Goal: Task Accomplishment & Management: Use online tool/utility

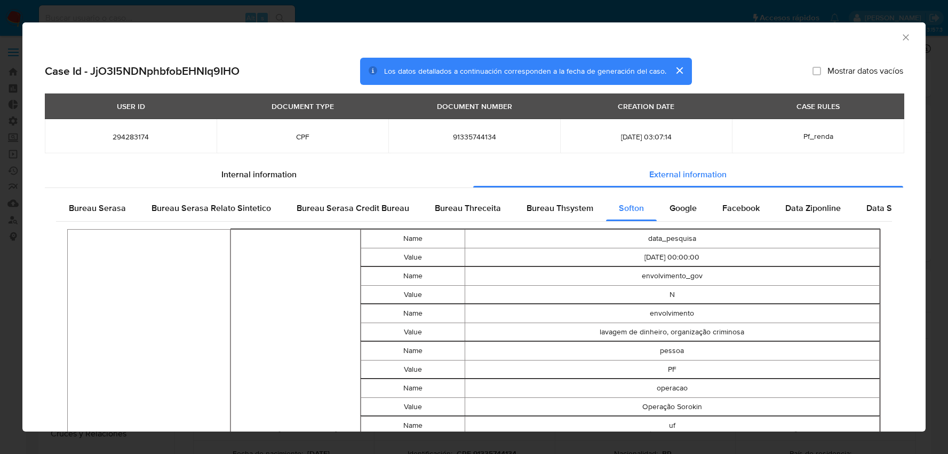
select select "10"
click at [193, 68] on h2 "Case Id - JjO3I5NDNphbfobEHNIq9IHO" at bounding box center [142, 71] width 195 height 14
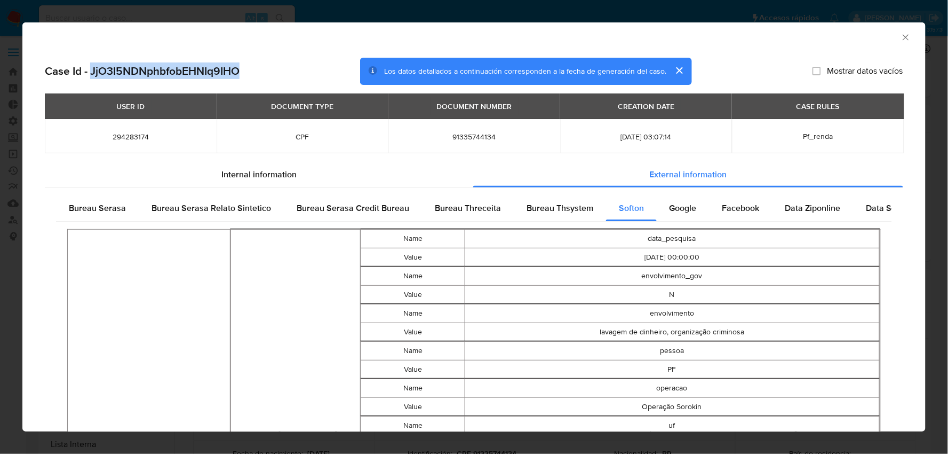
click at [193, 68] on h2 "Case Id - JjO3I5NDNphbfobEHNIq9IHO" at bounding box center [142, 71] width 195 height 14
copy h2 "JjO3I5NDNphbfobEHNIq9IHO"
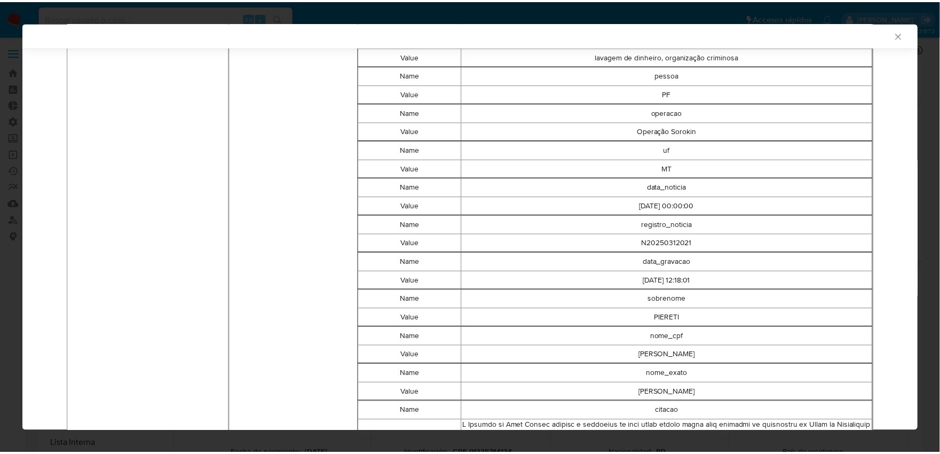
scroll to position [0, 0]
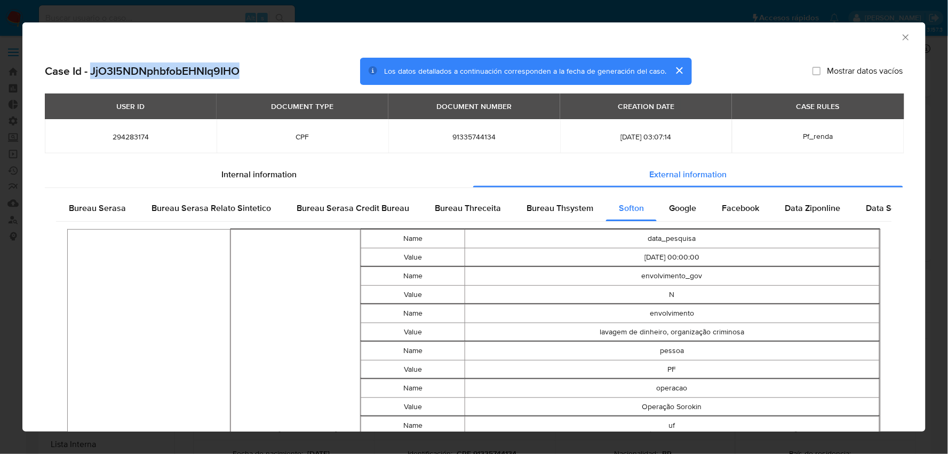
click at [903, 39] on icon "Cerrar ventana" at bounding box center [906, 37] width 6 height 6
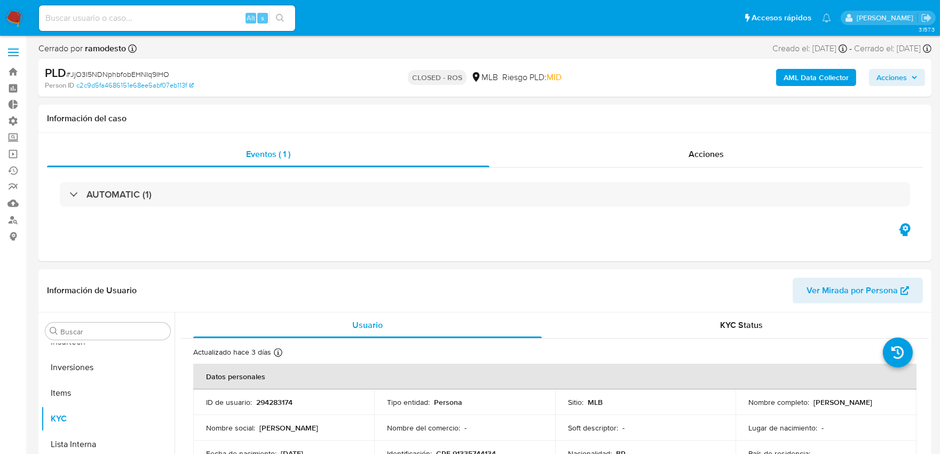
click at [18, 54] on label at bounding box center [13, 52] width 27 height 22
click at [0, 0] on input "checkbox" at bounding box center [0, 0] width 0 height 0
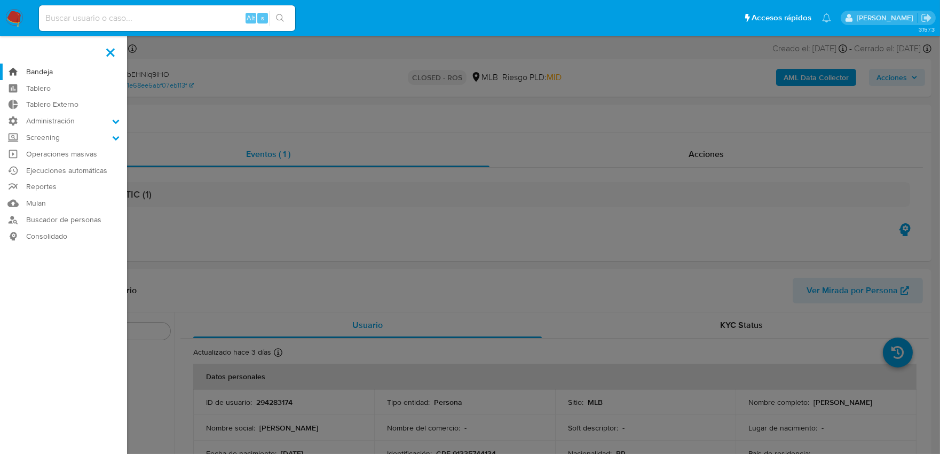
click at [51, 76] on link "Bandeja" at bounding box center [63, 72] width 127 height 17
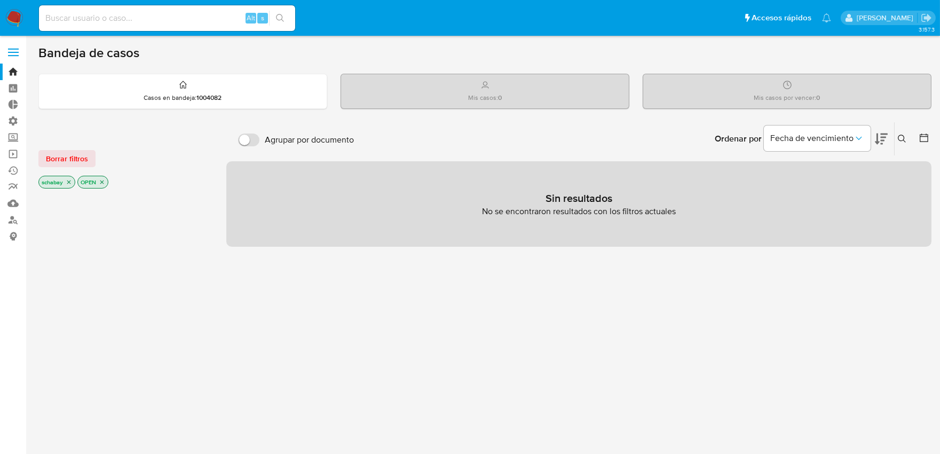
click at [66, 179] on icon "close-filter" at bounding box center [69, 182] width 6 height 6
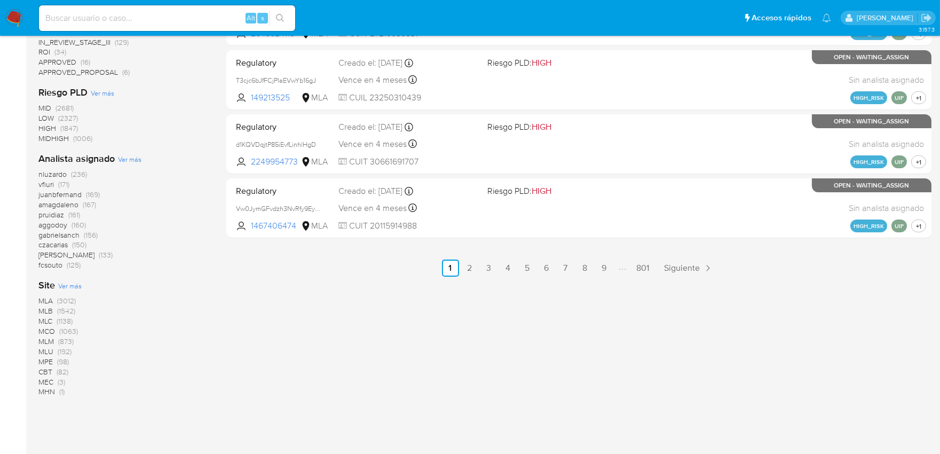
click at [50, 311] on span "MLB" at bounding box center [45, 310] width 14 height 11
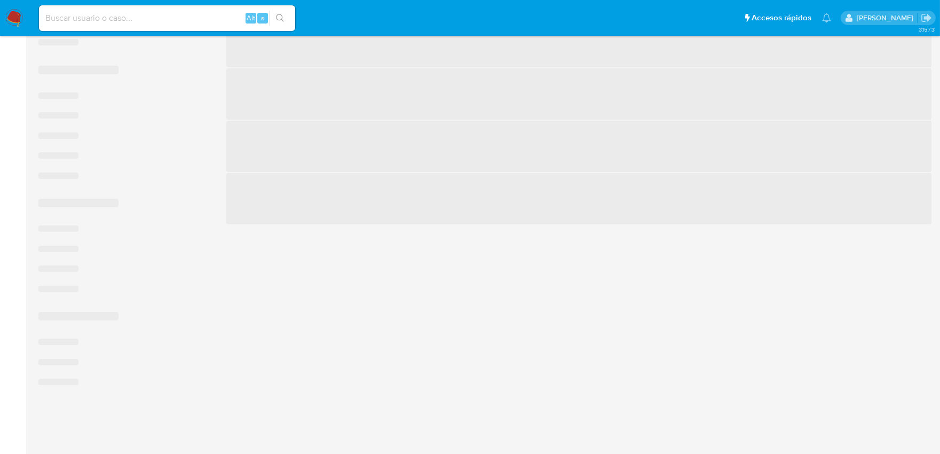
scroll to position [388, 0]
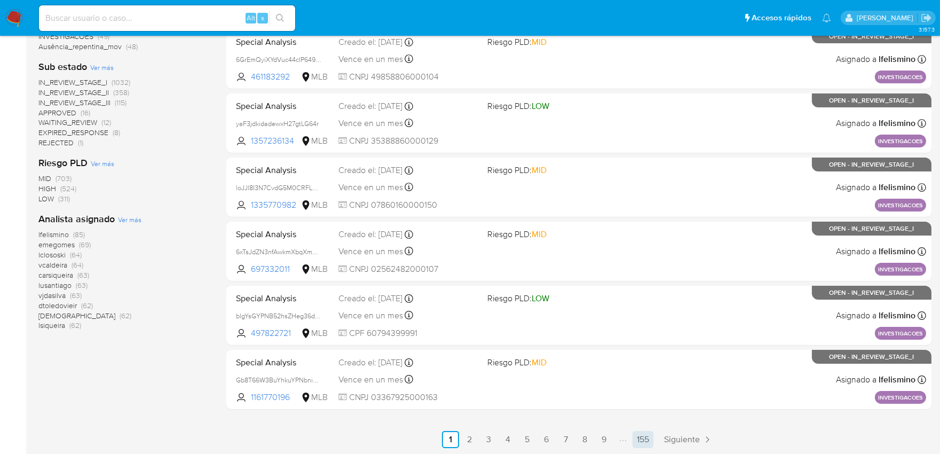
click at [653, 439] on link "155" at bounding box center [642, 439] width 21 height 17
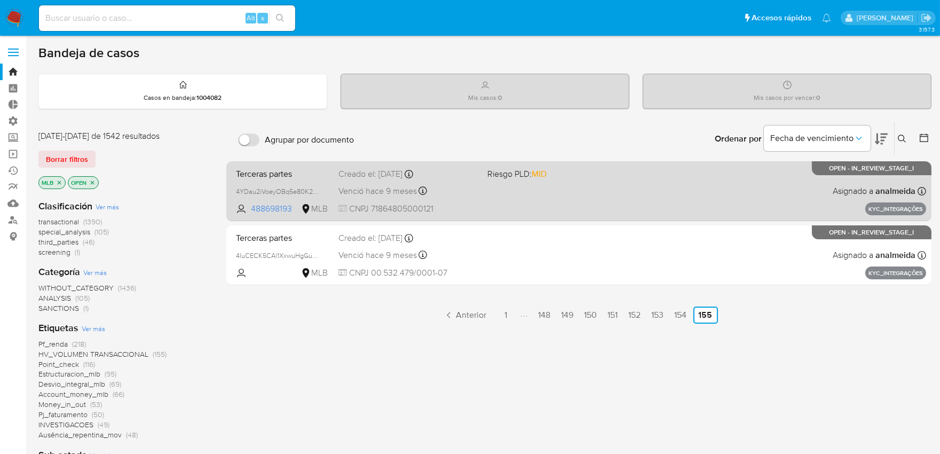
click at [374, 188] on span "Venció hace 9 meses" at bounding box center [377, 191] width 78 height 12
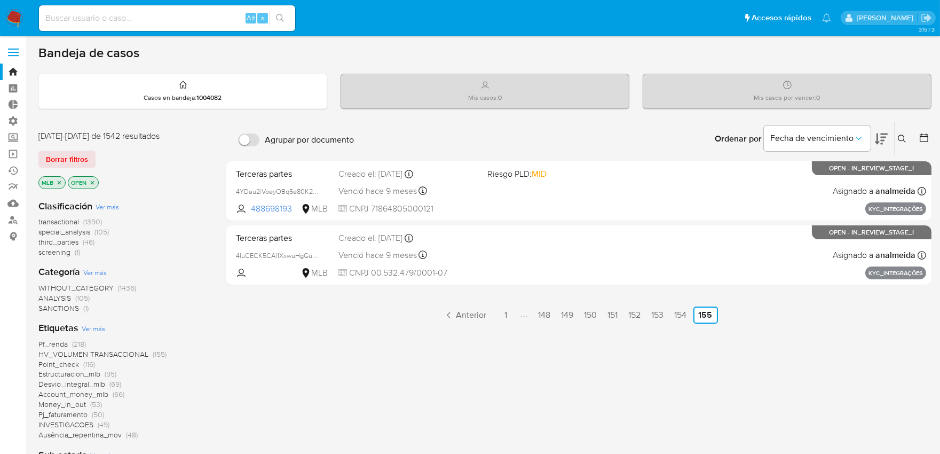
click at [70, 406] on span "Money_in_out" at bounding box center [62, 404] width 48 height 11
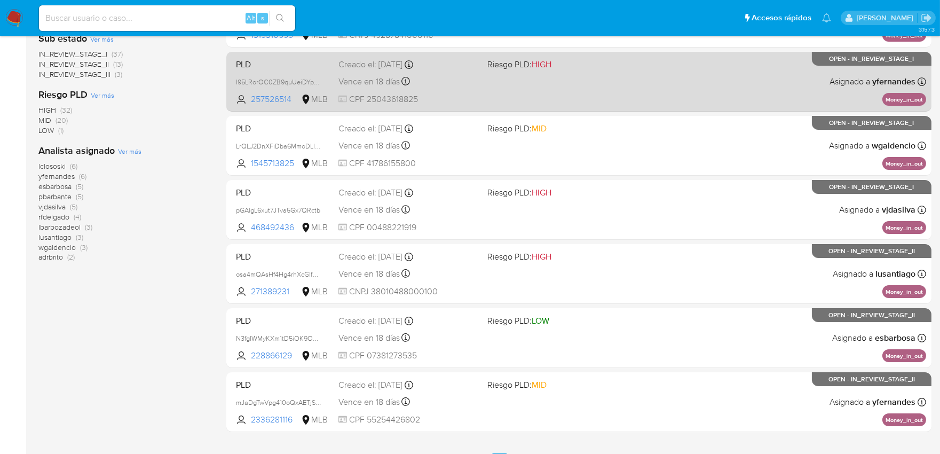
scroll to position [388, 0]
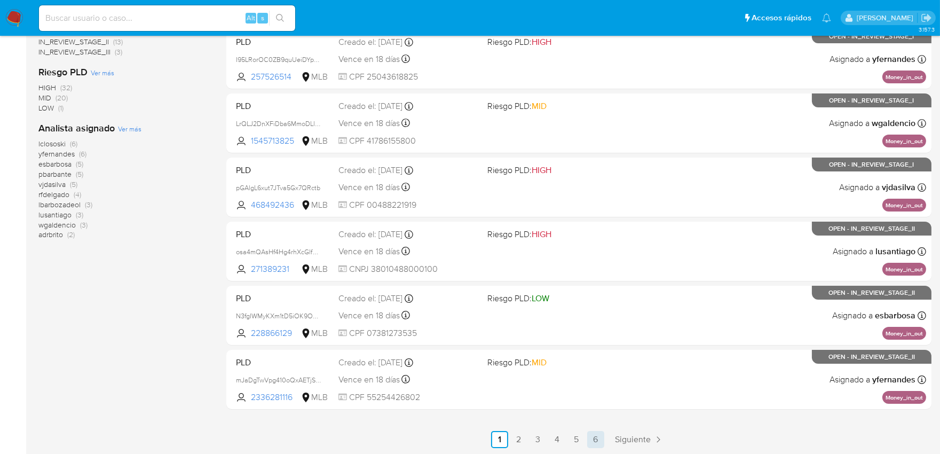
click at [598, 445] on link "6" at bounding box center [595, 439] width 17 height 17
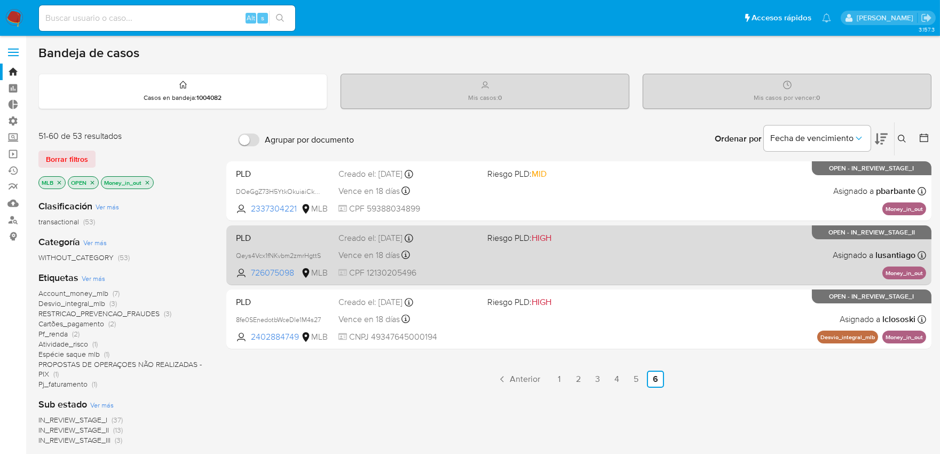
click at [359, 244] on div "PLD Qeys4Vcx1fNKvbm2zmrHgttS 726075098 MLB Riesgo PLD: HIGH Creado el: 12/08/20…" at bounding box center [579, 255] width 694 height 54
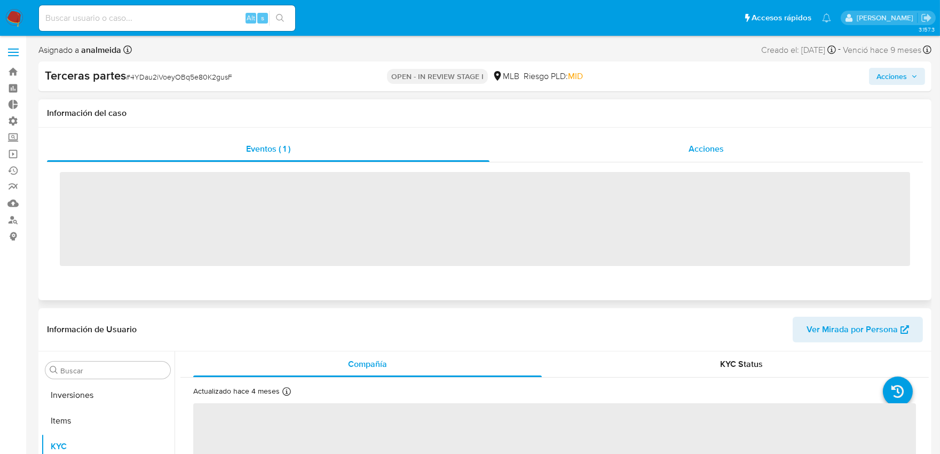
scroll to position [527, 0]
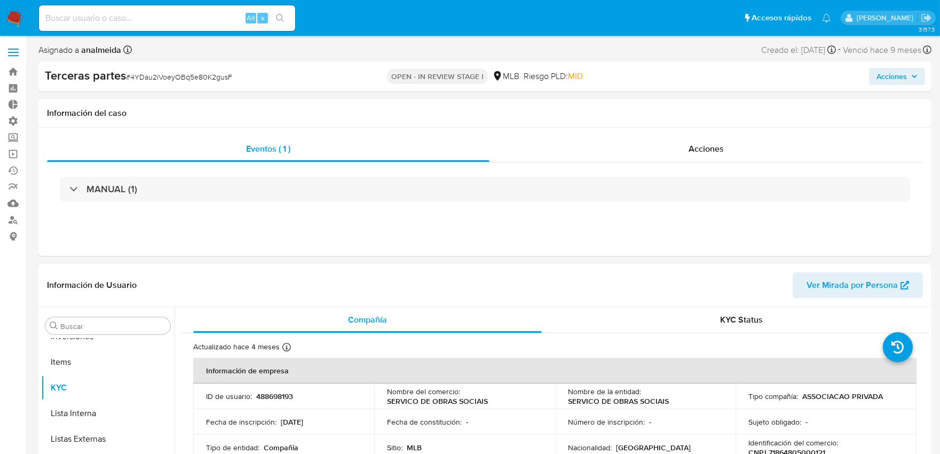
select select "10"
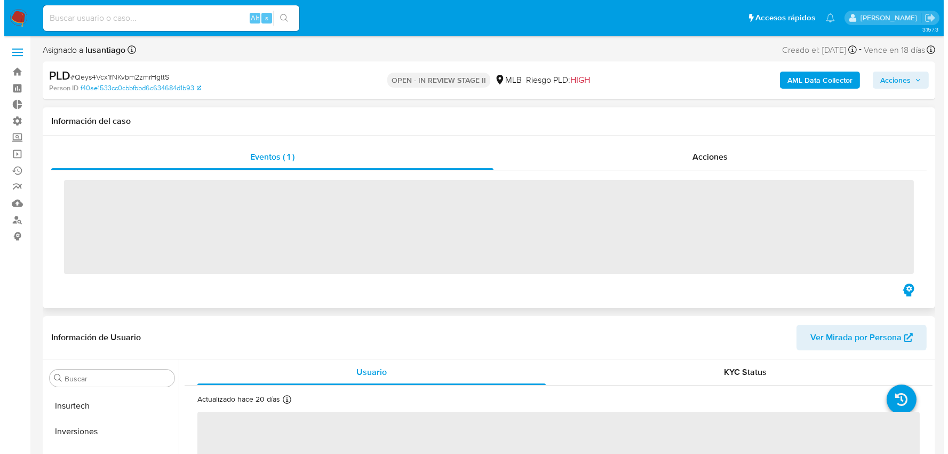
scroll to position [502, 0]
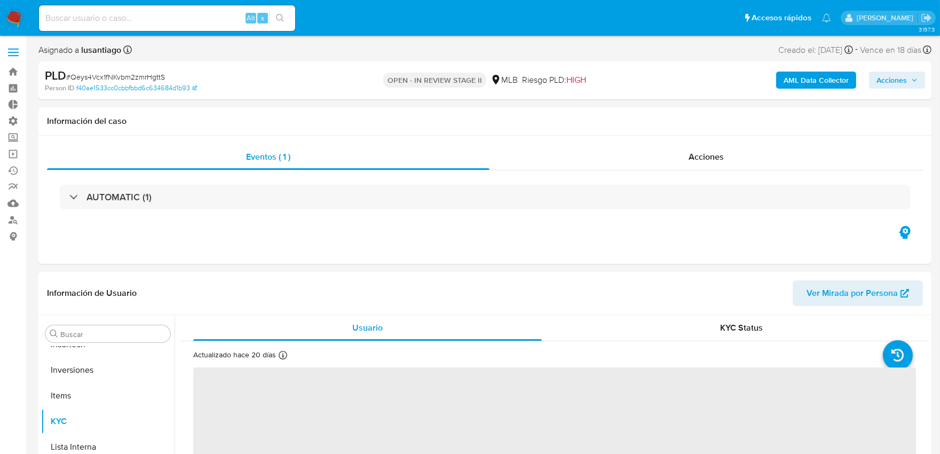
click at [787, 84] on b "AML Data Collector" at bounding box center [815, 80] width 65 height 17
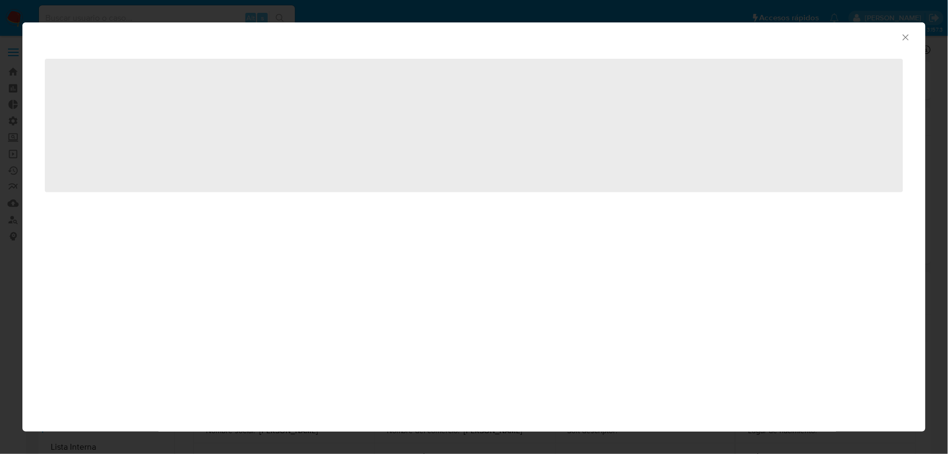
select select "10"
